Goal: Task Accomplishment & Management: Manage account settings

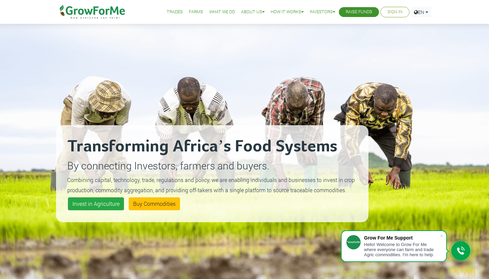
click at [398, 12] on link "Sign In" at bounding box center [395, 11] width 15 height 7
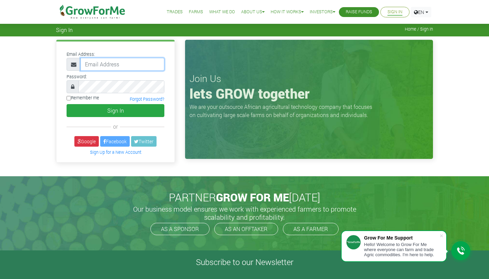
type input "amoatengjudith5@gamil.com"
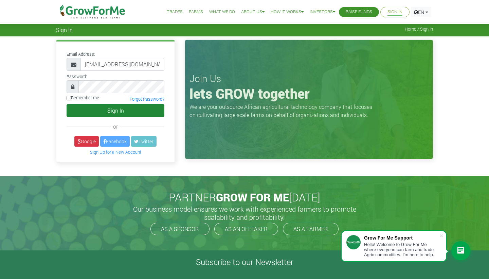
click at [108, 108] on button "Sign In" at bounding box center [116, 110] width 98 height 13
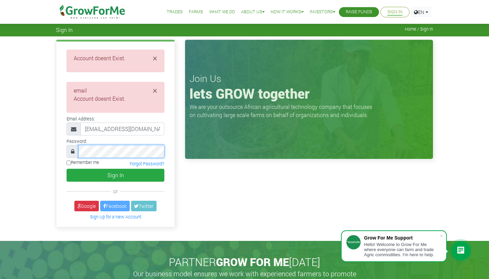
click at [76, 153] on div at bounding box center [116, 151] width 98 height 13
click at [54, 179] on div "× Account doesnt Exist. × email Password: or" at bounding box center [115, 135] width 129 height 190
click at [145, 162] on link "Forgot Password?" at bounding box center [147, 163] width 35 height 5
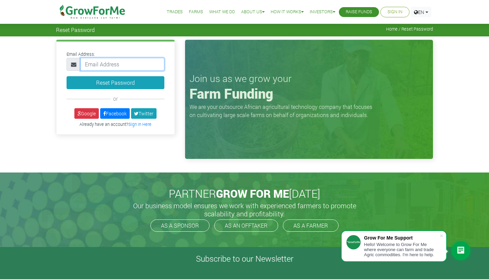
click at [137, 65] on input "email" at bounding box center [123, 64] width 84 height 13
type input "amoatengjudith5@gmail.com"
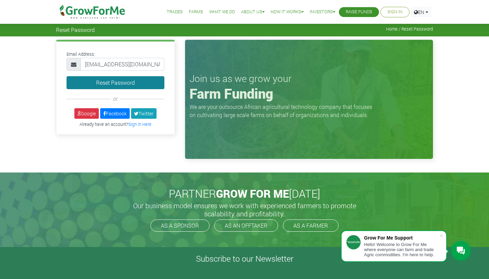
click at [137, 83] on button "Reset Password" at bounding box center [116, 82] width 98 height 13
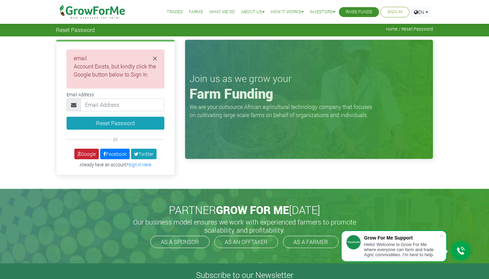
click at [92, 153] on link "Google" at bounding box center [86, 153] width 24 height 11
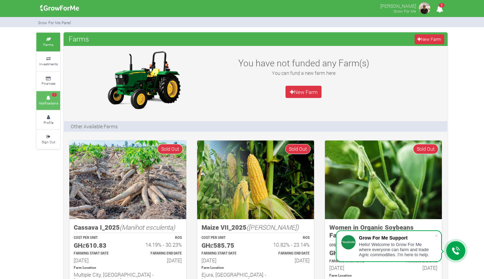
click at [51, 93] on link "1 Notifications" at bounding box center [48, 100] width 24 height 19
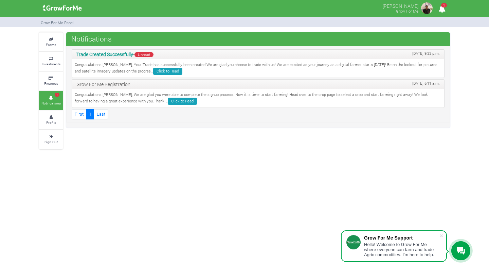
click at [153, 70] on link "Click to Read" at bounding box center [167, 71] width 29 height 7
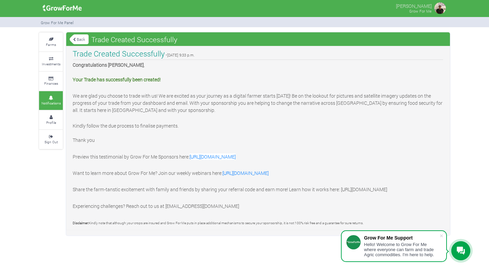
click at [78, 40] on link "Back" at bounding box center [79, 39] width 19 height 11
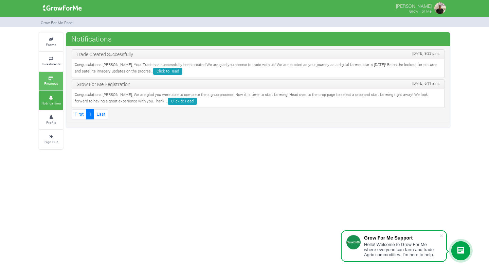
click at [55, 75] on link "Finances" at bounding box center [51, 81] width 24 height 19
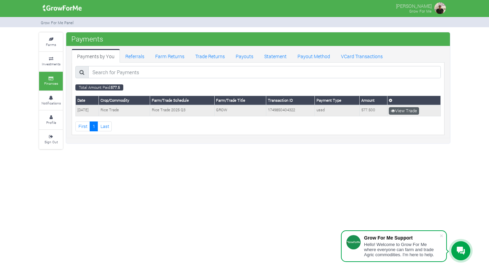
click at [404, 109] on link "View Trade" at bounding box center [404, 110] width 30 height 7
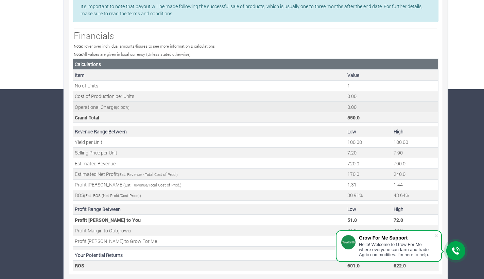
scroll to position [189, 0]
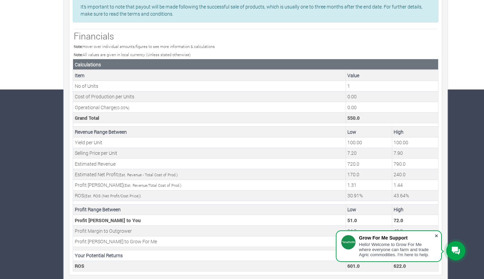
click at [436, 235] on span at bounding box center [436, 235] width 7 height 7
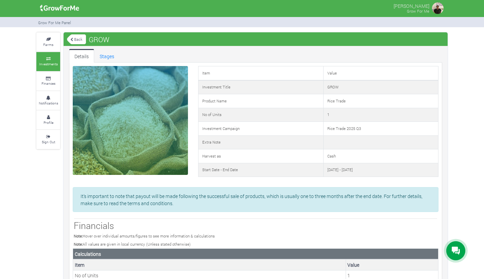
scroll to position [0, 0]
click at [54, 82] on small "Finances" at bounding box center [48, 83] width 14 height 5
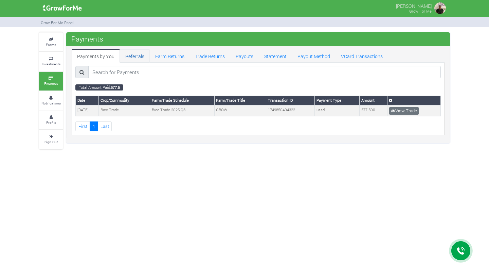
click at [142, 55] on link "Referrals" at bounding box center [135, 56] width 30 height 14
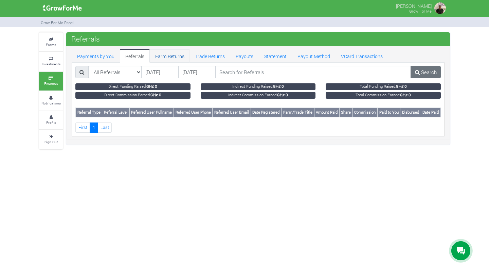
click at [164, 57] on link "Farm Returns" at bounding box center [170, 56] width 40 height 14
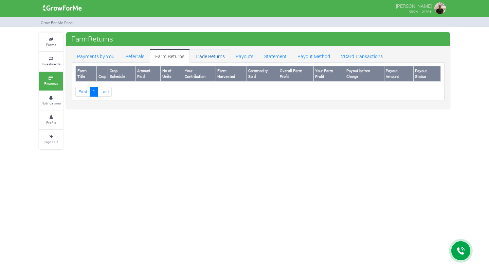
click at [215, 55] on link "Trade Returns" at bounding box center [210, 56] width 40 height 14
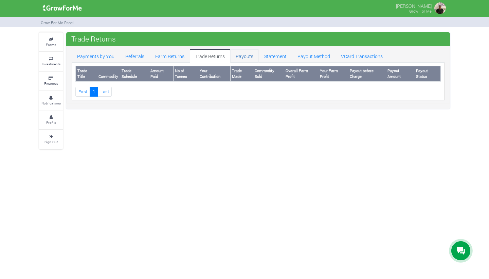
click at [246, 58] on link "Payouts" at bounding box center [244, 56] width 29 height 14
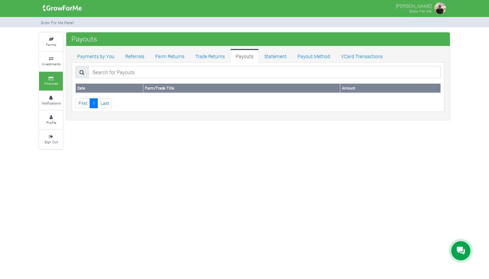
click at [182, 98] on ul "First 1 Last" at bounding box center [258, 103] width 366 height 10
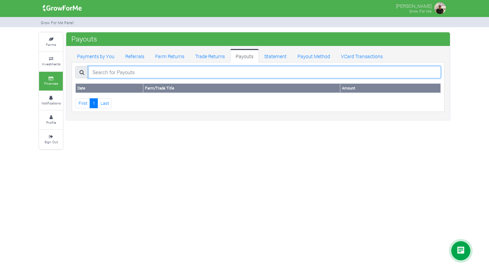
click at [209, 75] on input "search" at bounding box center [264, 72] width 353 height 12
type input "rice"
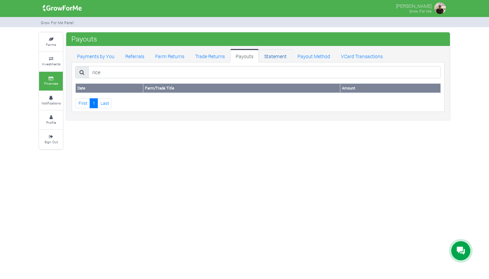
click at [277, 55] on link "Statement" at bounding box center [275, 56] width 33 height 14
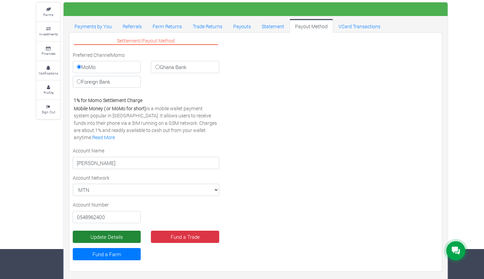
scroll to position [30, 0]
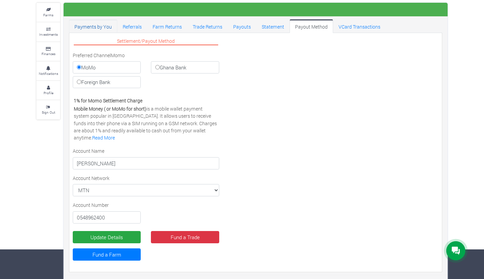
click at [95, 26] on link "Payments by You" at bounding box center [93, 26] width 48 height 14
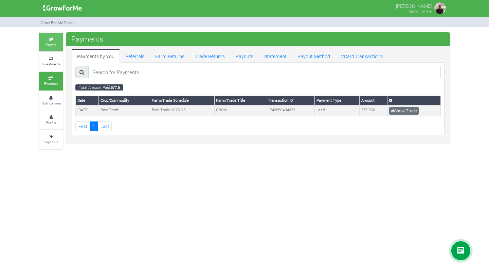
click at [54, 37] on link "Farms" at bounding box center [51, 42] width 24 height 19
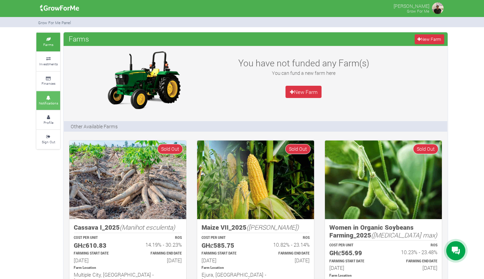
click at [57, 98] on link "Notifications" at bounding box center [48, 100] width 24 height 19
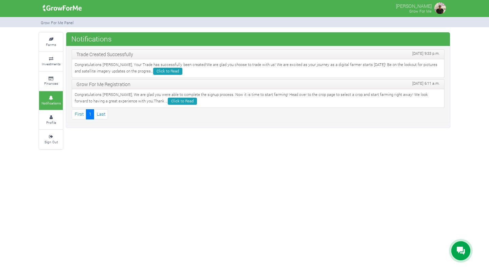
click at [51, 82] on small "Finances" at bounding box center [51, 83] width 14 height 5
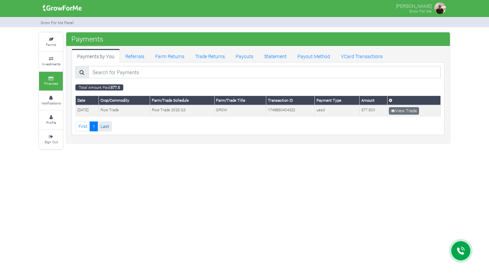
click at [107, 123] on link "Last" at bounding box center [104, 126] width 14 height 10
click at [404, 108] on link "View Trade" at bounding box center [404, 110] width 30 height 7
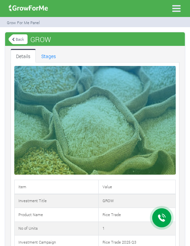
scroll to position [4, 0]
